Goal: Task Accomplishment & Management: Manage account settings

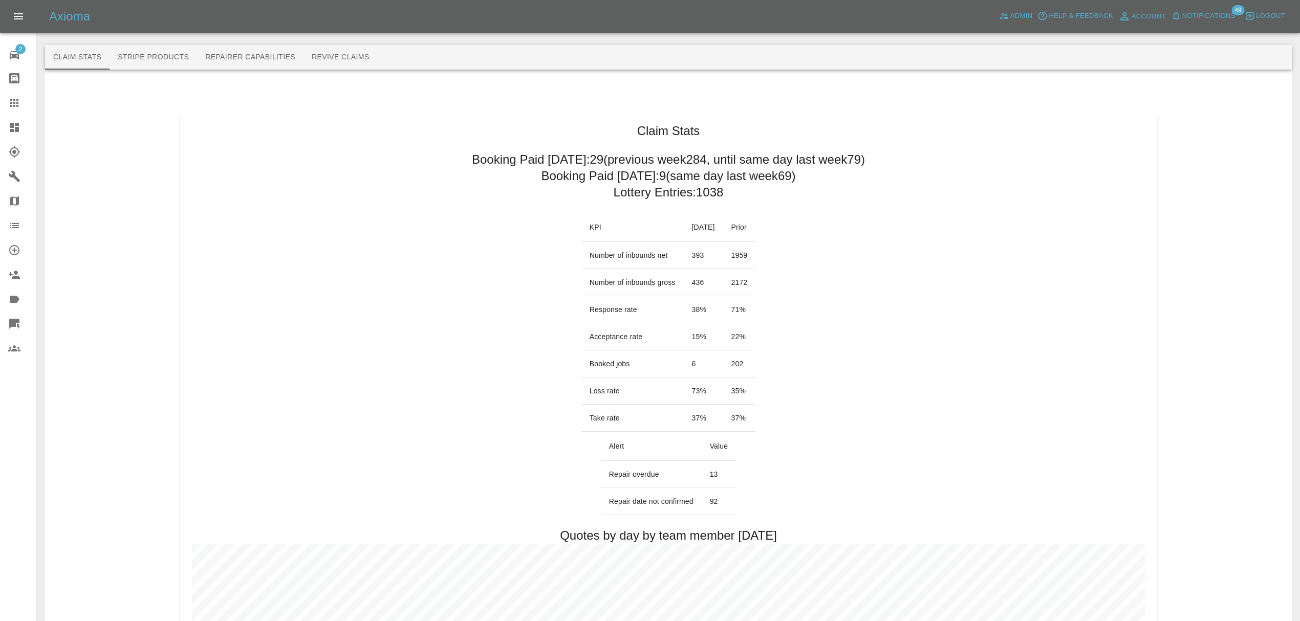
click at [1202, 16] on span "Notifications" at bounding box center [1208, 16] width 53 height 12
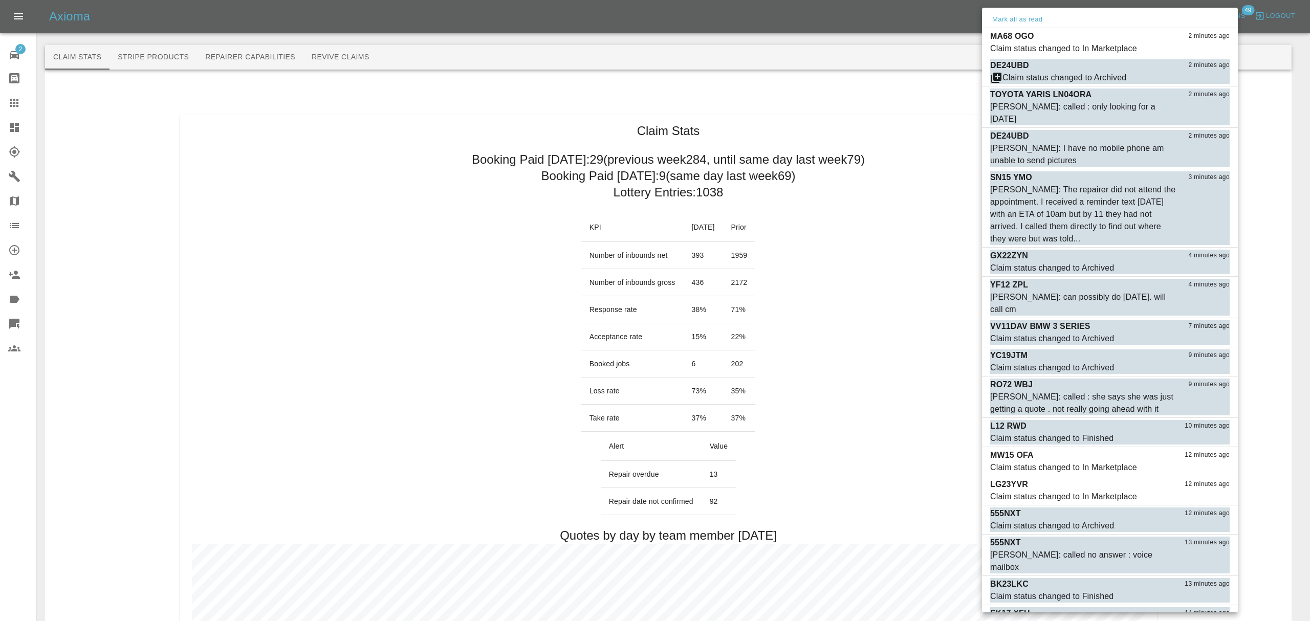
click at [981, 23] on div at bounding box center [655, 310] width 1310 height 621
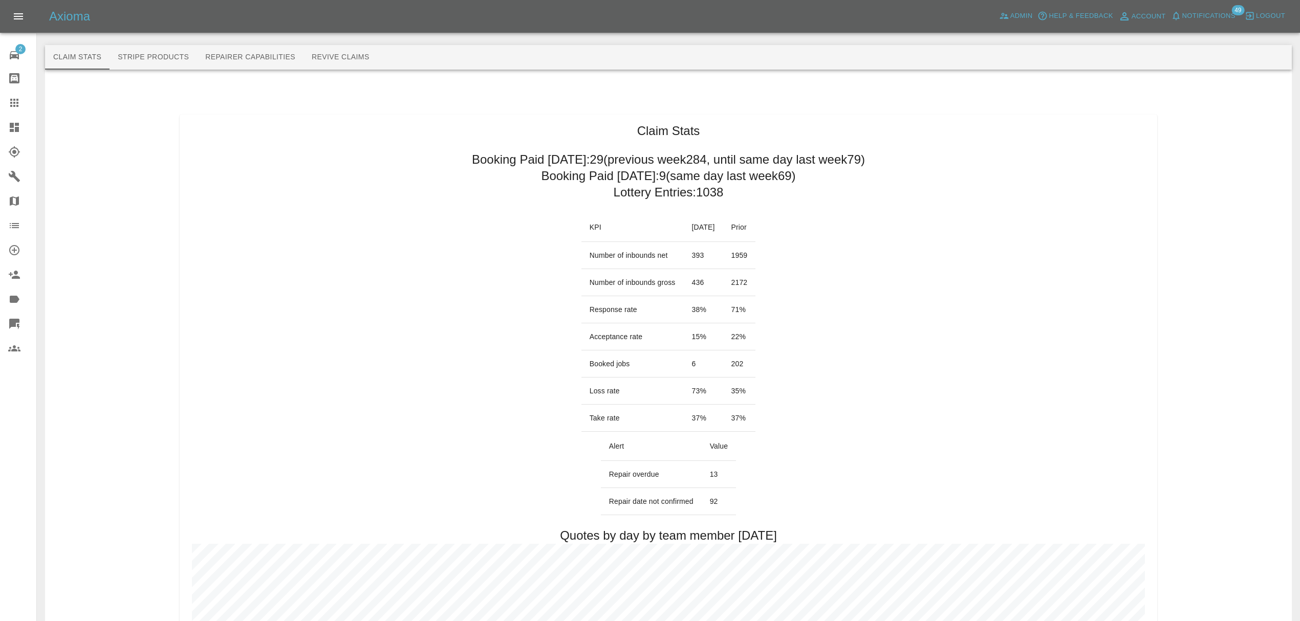
click at [1007, 20] on div "Mark all as read MA68 OGO 2 minutes ago Claim status changed to In Marketplace …" at bounding box center [650, 310] width 1300 height 621
click at [1192, 21] on span "Notifications" at bounding box center [1208, 16] width 53 height 12
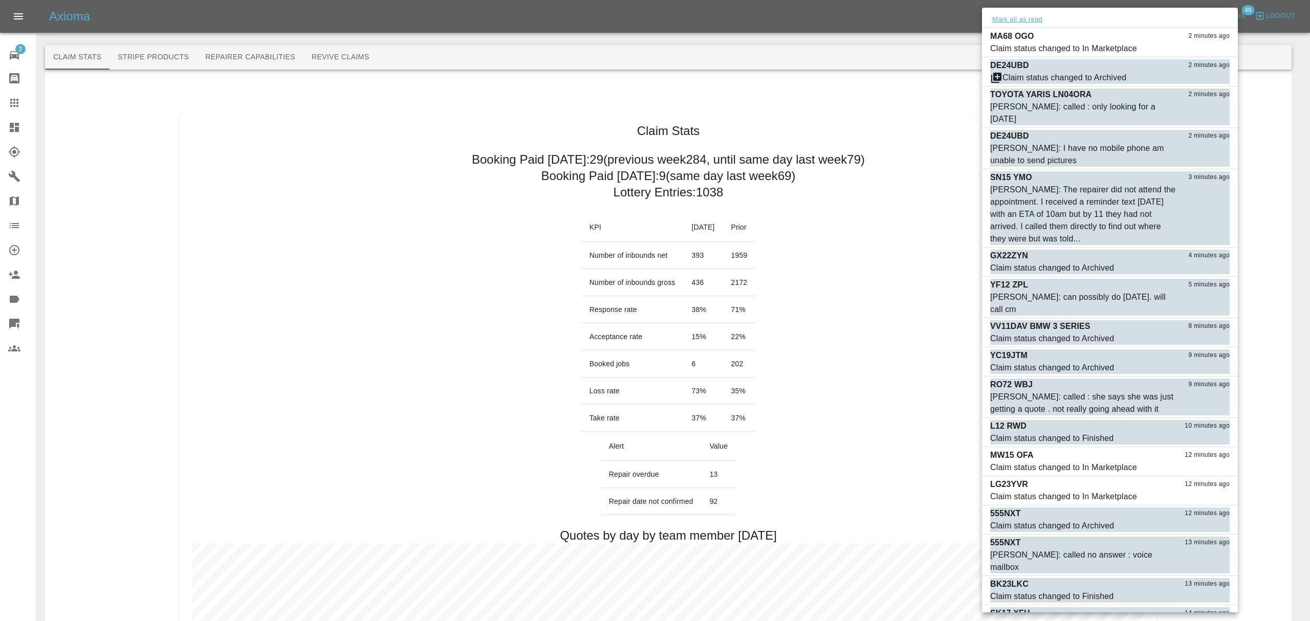
click at [1011, 21] on button "Mark all as read" at bounding box center [1017, 20] width 54 height 12
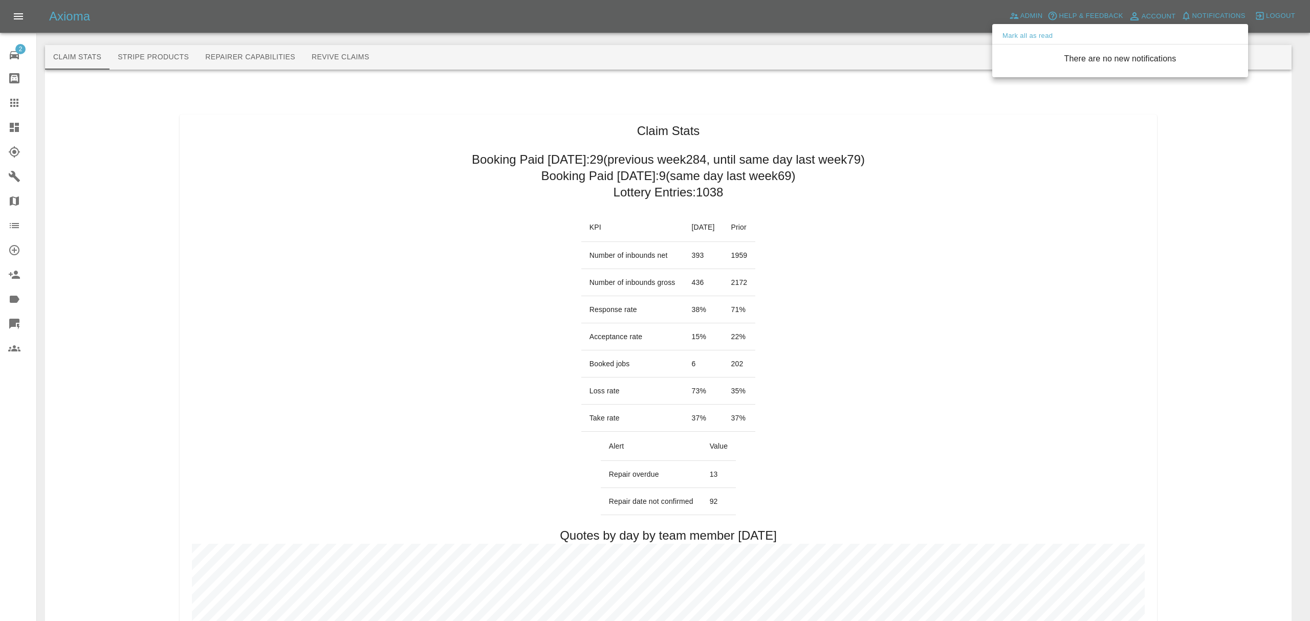
click at [941, 185] on div at bounding box center [655, 310] width 1310 height 621
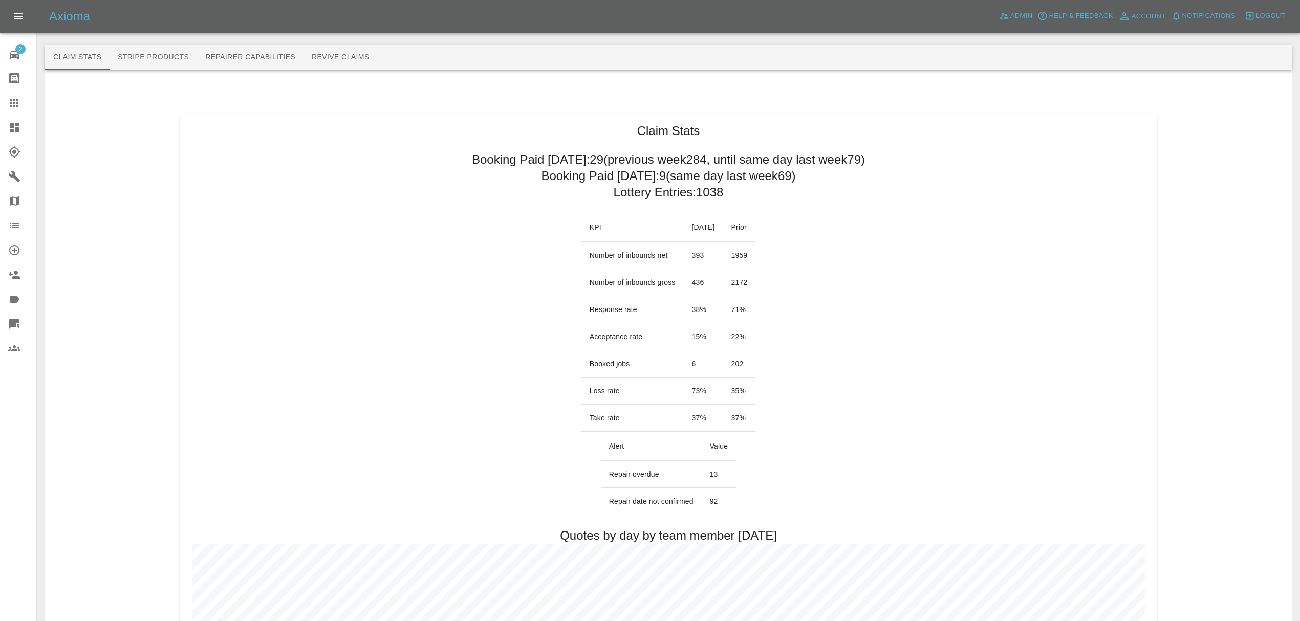
click at [9, 133] on icon at bounding box center [14, 127] width 12 height 12
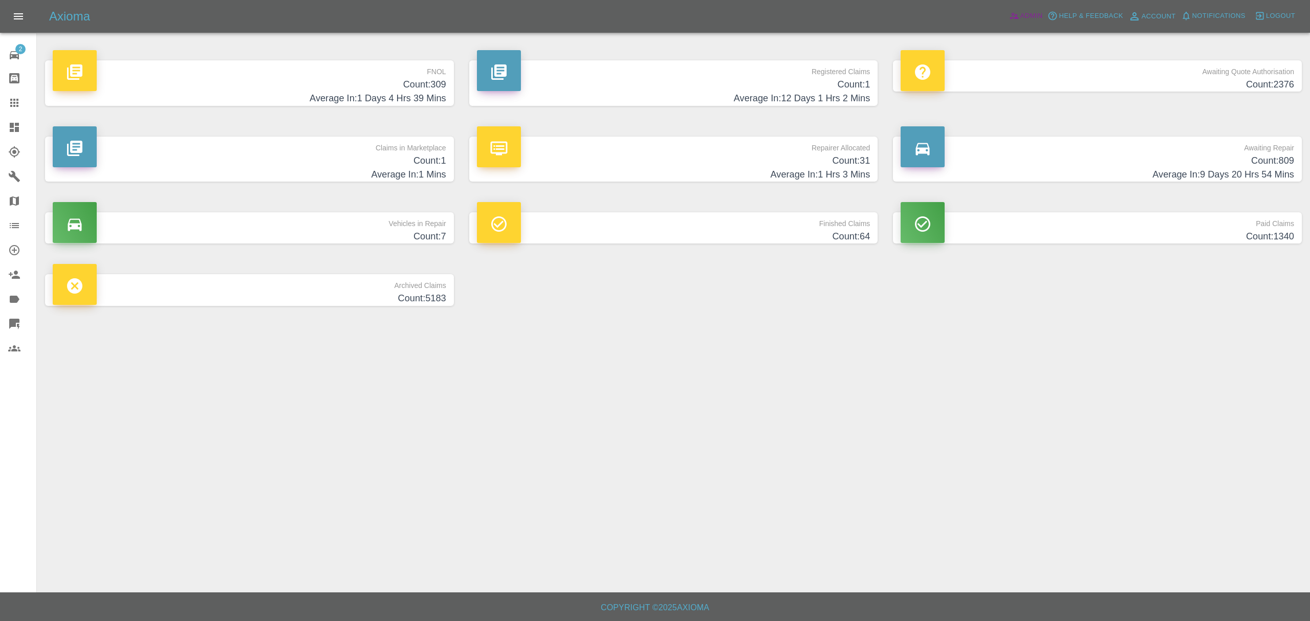
click at [1031, 19] on span "Admin" at bounding box center [1032, 16] width 23 height 12
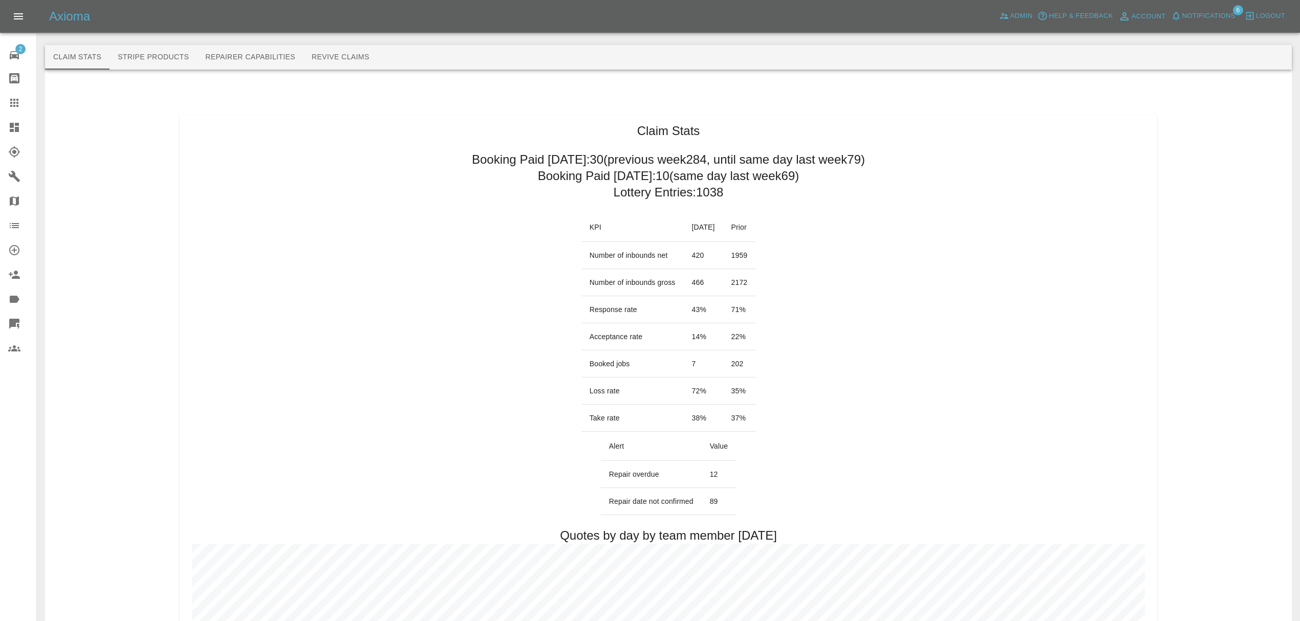
click at [1217, 23] on button "Notifications" at bounding box center [1204, 16] width 70 height 16
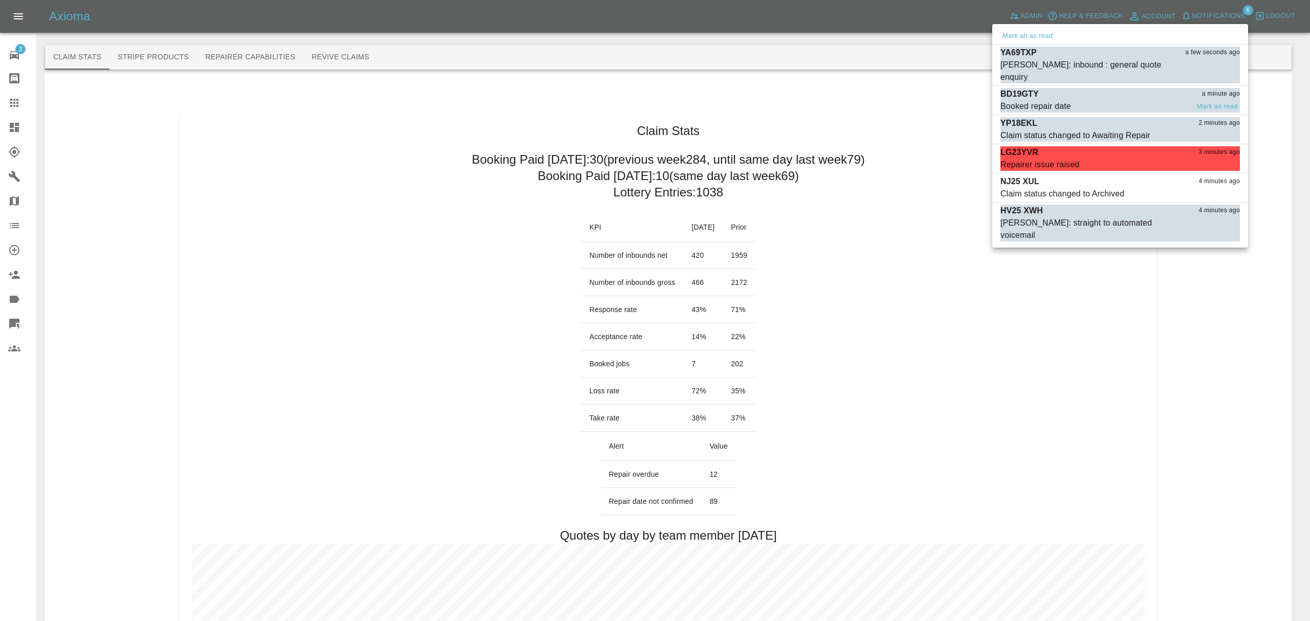
click at [1022, 100] on div "Booked repair date" at bounding box center [1036, 106] width 71 height 12
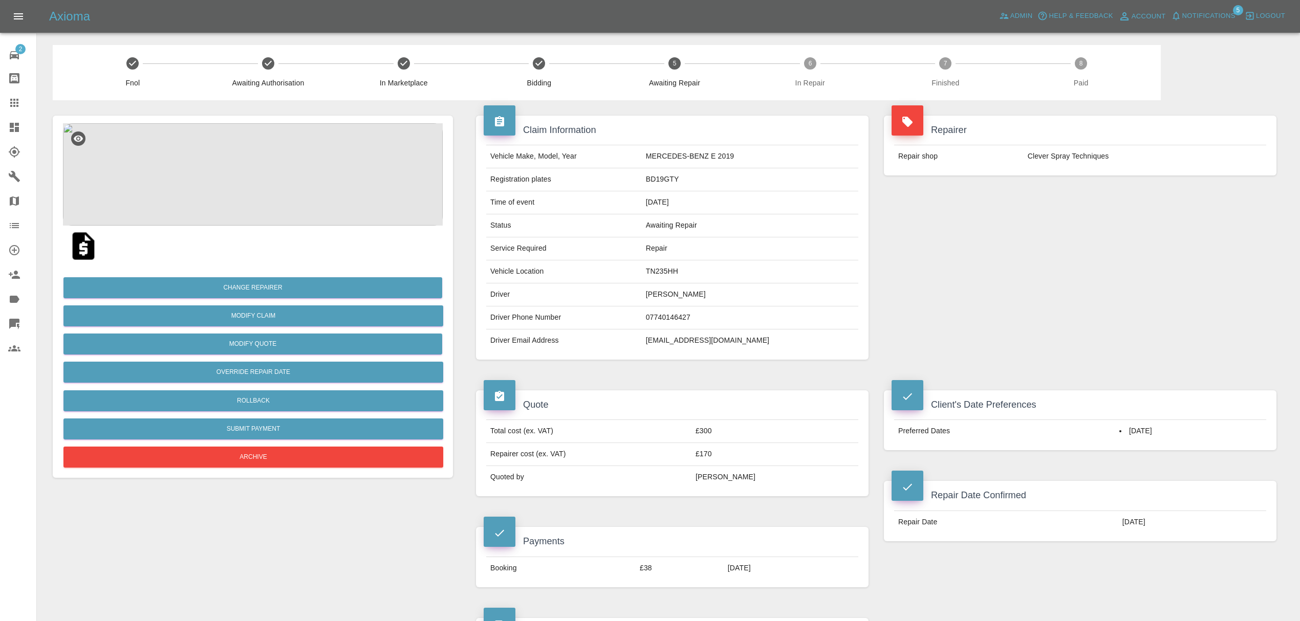
click at [17, 136] on link "Dashboard" at bounding box center [18, 127] width 36 height 25
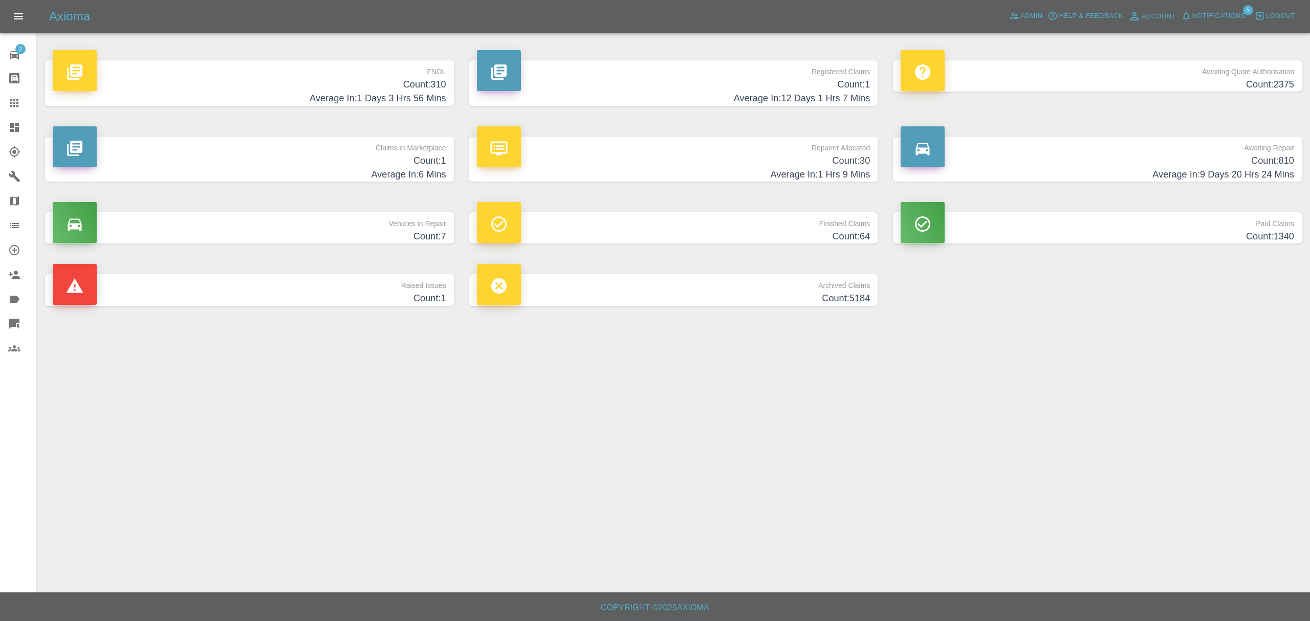
click at [1215, 5] on div "Axioma Admin Help & Feedback Account Notifications 5 Logout" at bounding box center [655, 16] width 1310 height 33
click at [1215, 13] on span "Notifications" at bounding box center [1219, 16] width 53 height 12
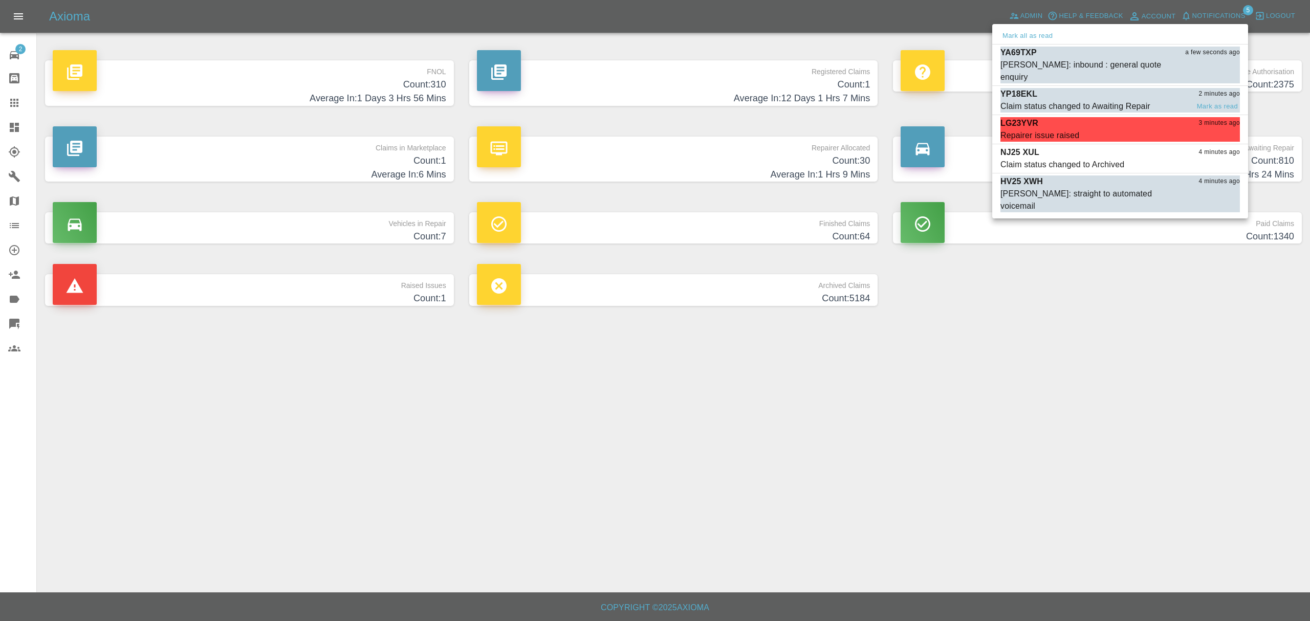
click at [1102, 88] on div "YP18EKL 2 minutes ago" at bounding box center [1121, 94] width 240 height 12
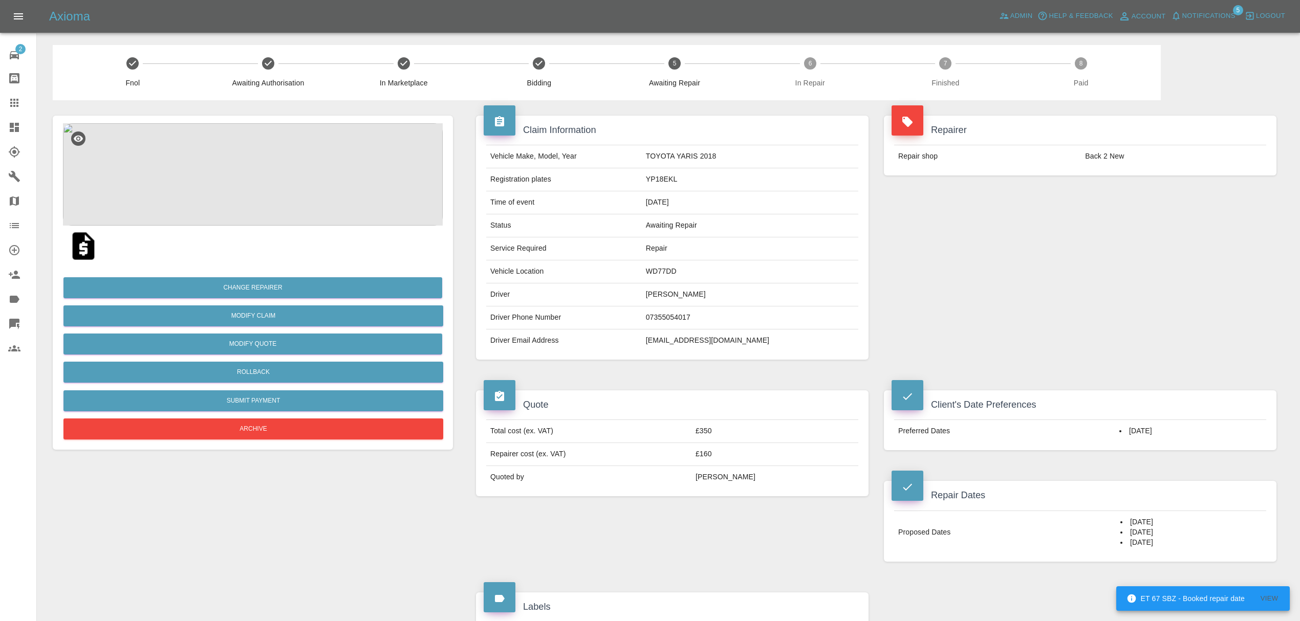
click at [11, 121] on link "Dashboard" at bounding box center [18, 127] width 36 height 25
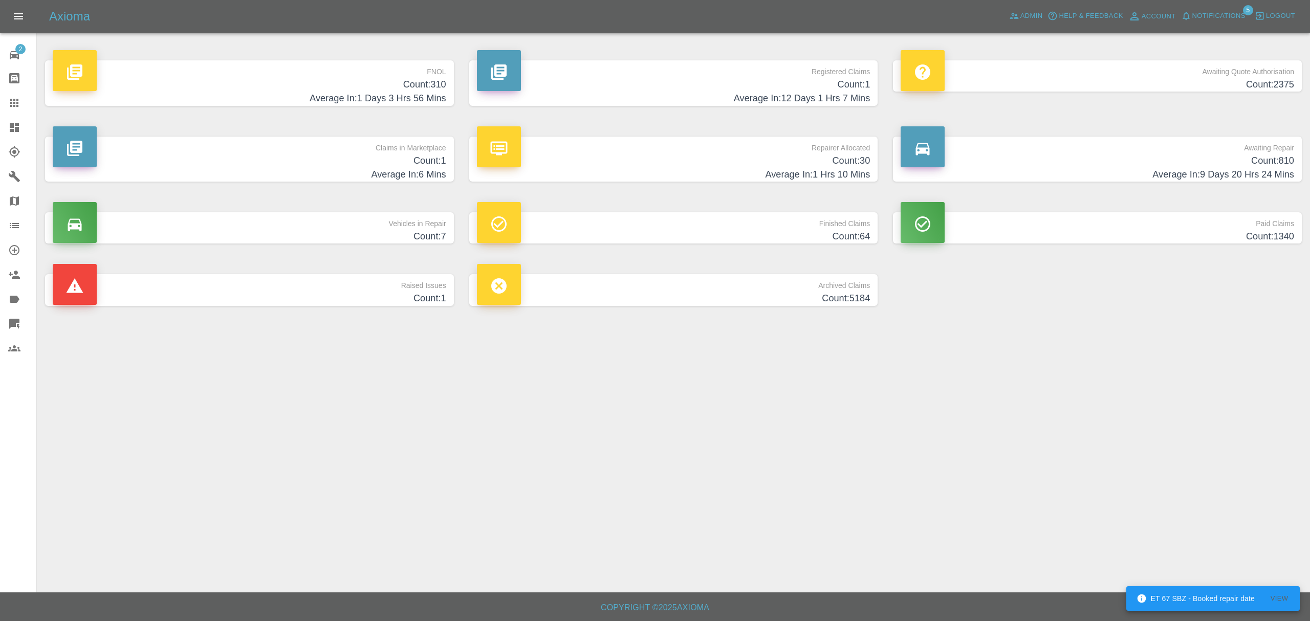
click at [722, 172] on h4 "Average In: 1 Hrs 10 Mins" at bounding box center [674, 175] width 394 height 14
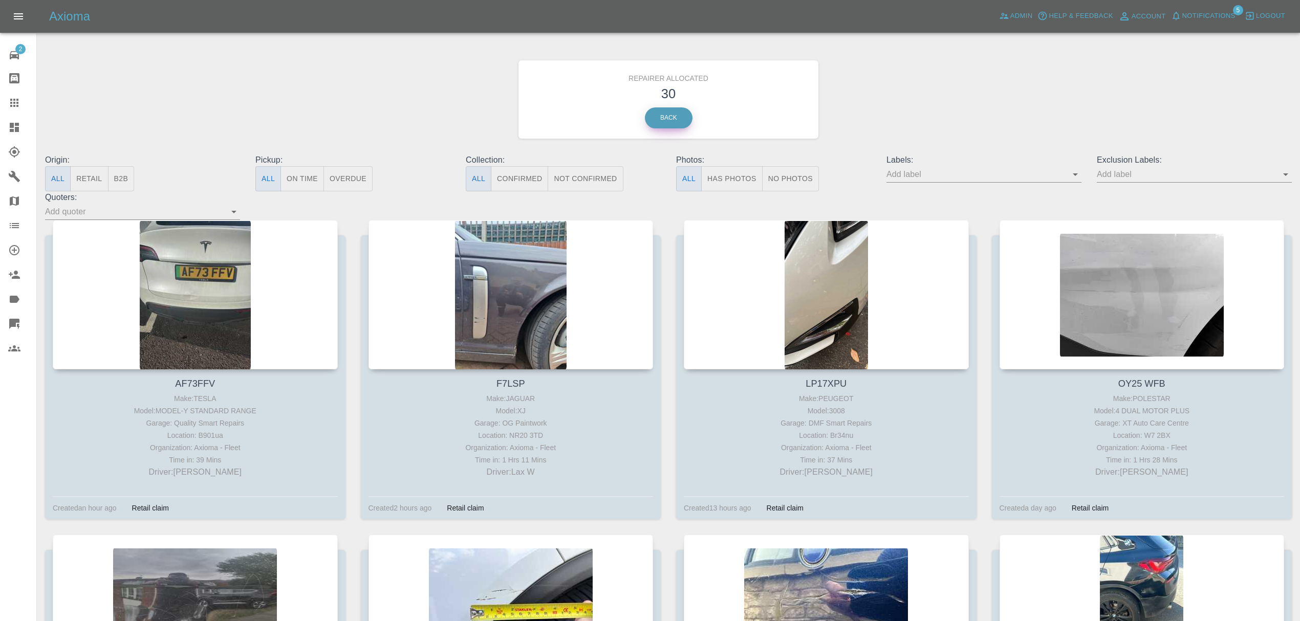
click at [672, 127] on link "Back" at bounding box center [669, 117] width 48 height 21
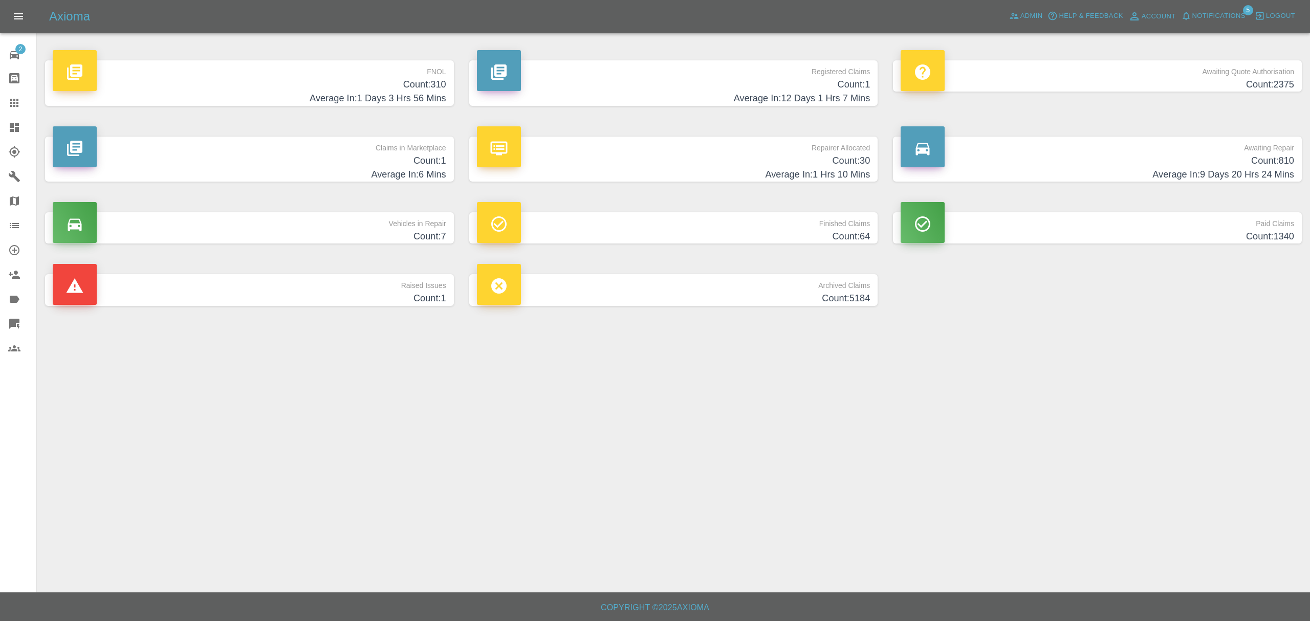
click at [1193, 10] on span "Notifications" at bounding box center [1219, 16] width 53 height 12
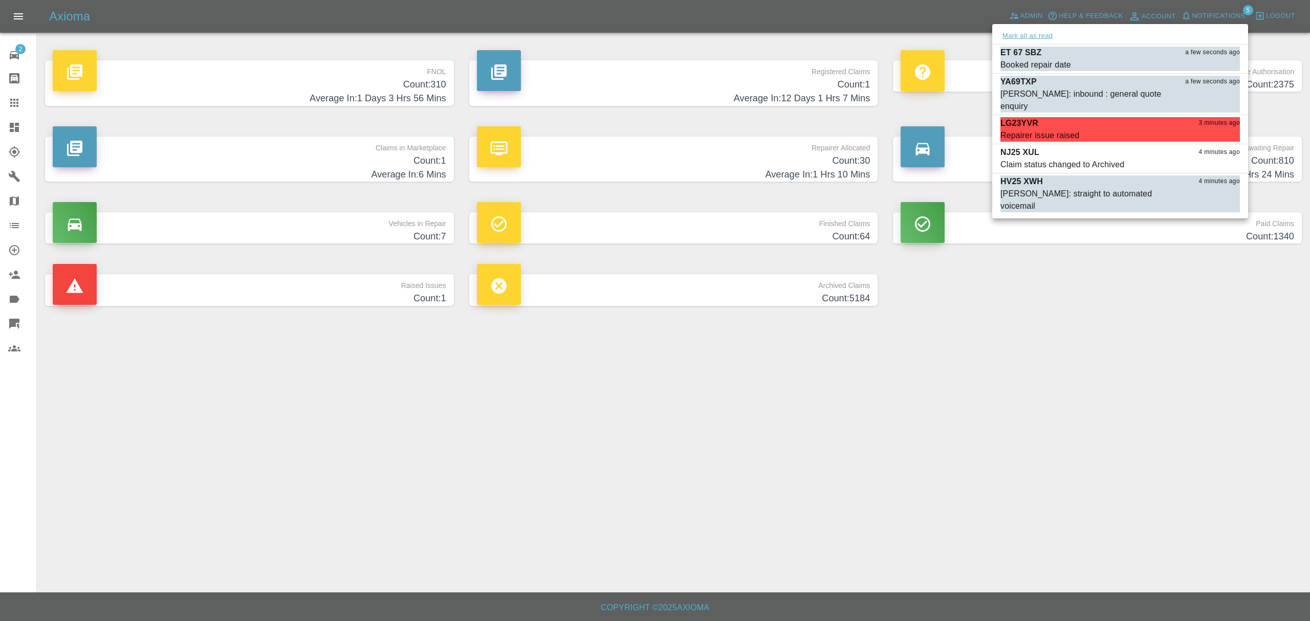
click at [1025, 31] on button "Mark all as read" at bounding box center [1028, 36] width 54 height 12
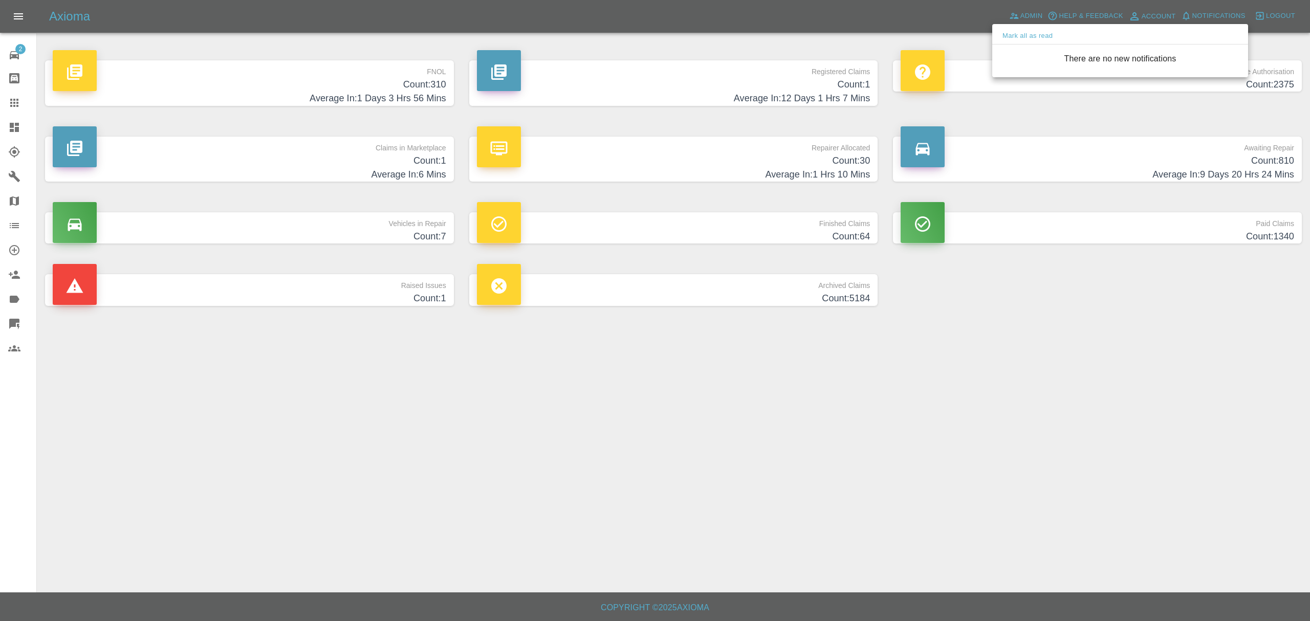
click at [946, 377] on div at bounding box center [655, 310] width 1310 height 621
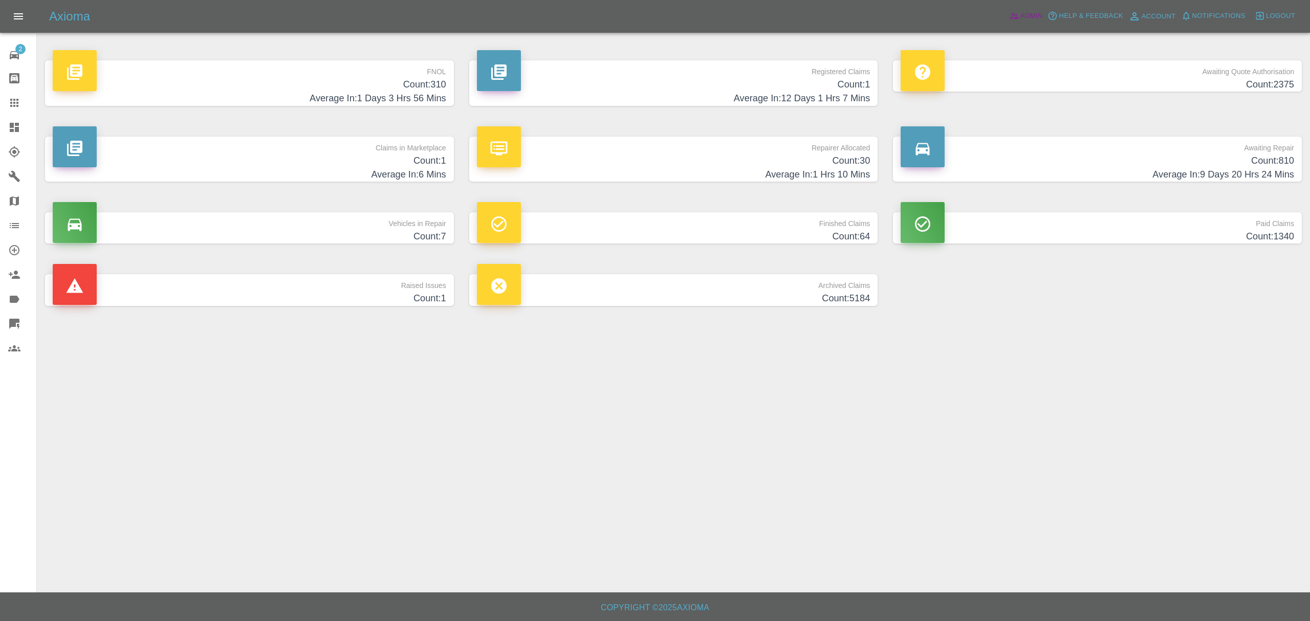
click at [1032, 23] on link "Admin" at bounding box center [1026, 16] width 39 height 16
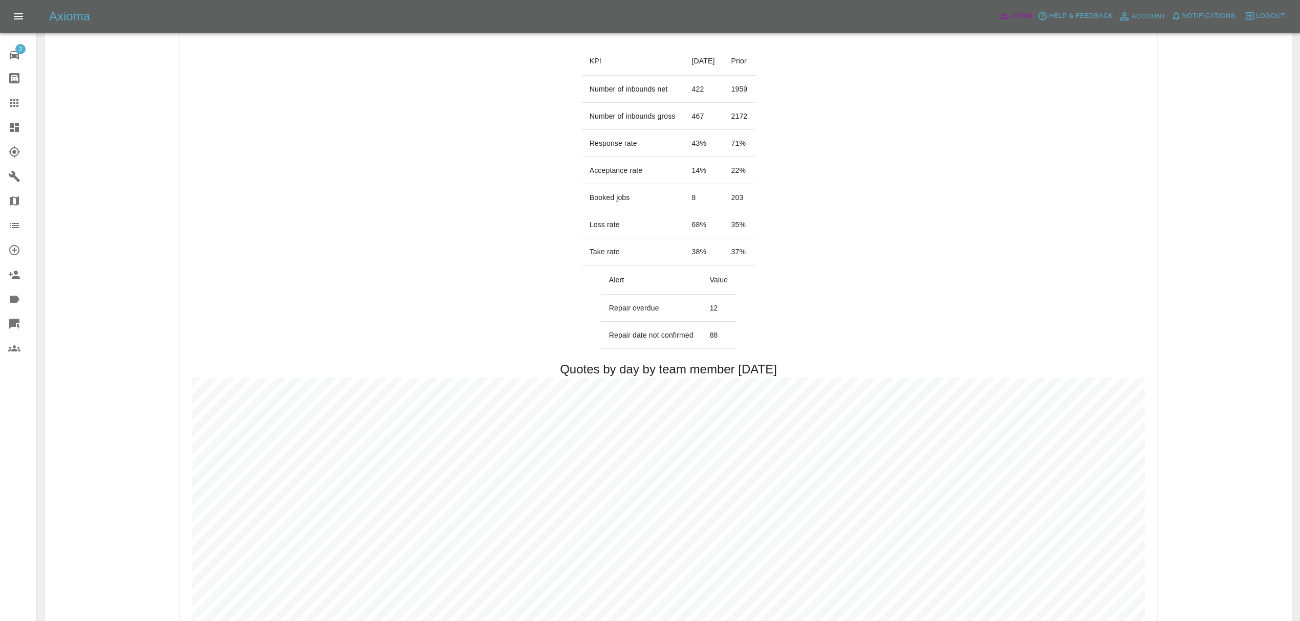
scroll to position [132, 0]
